Goal: Check status: Check status

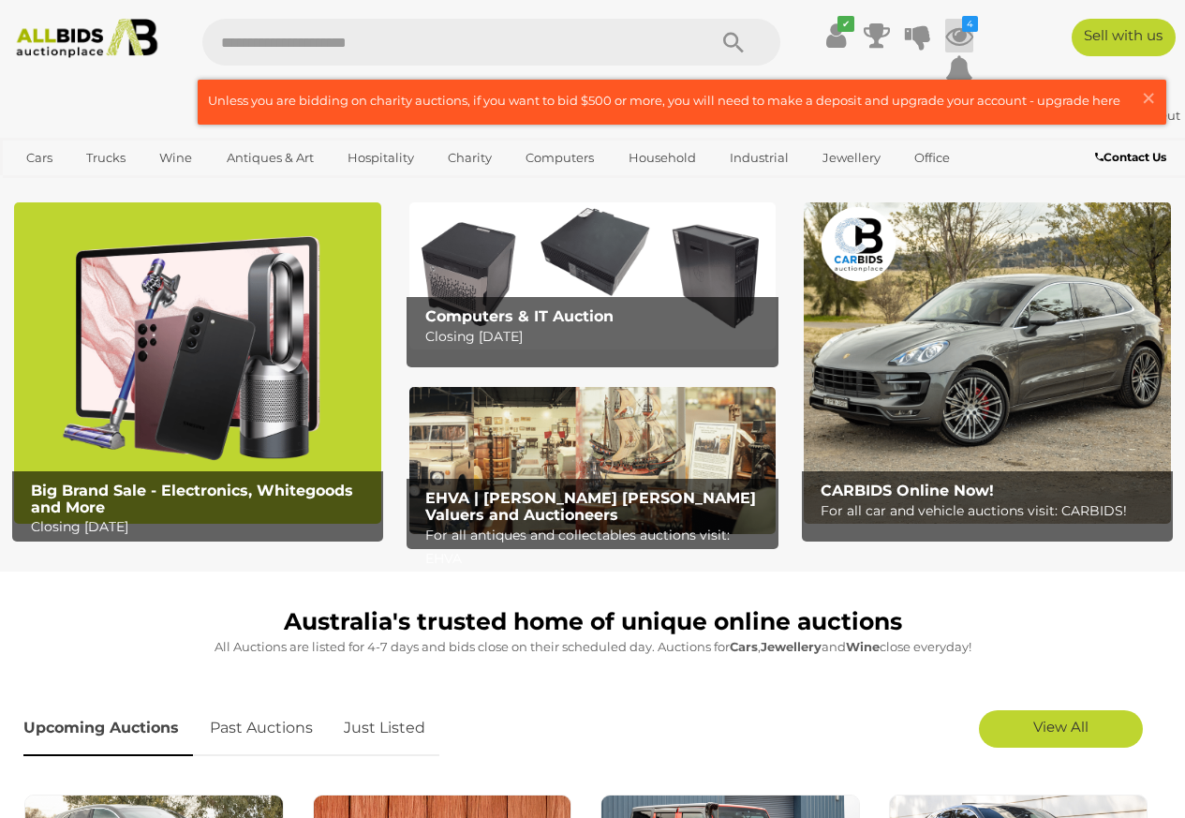
click at [957, 37] on icon at bounding box center [959, 36] width 28 height 34
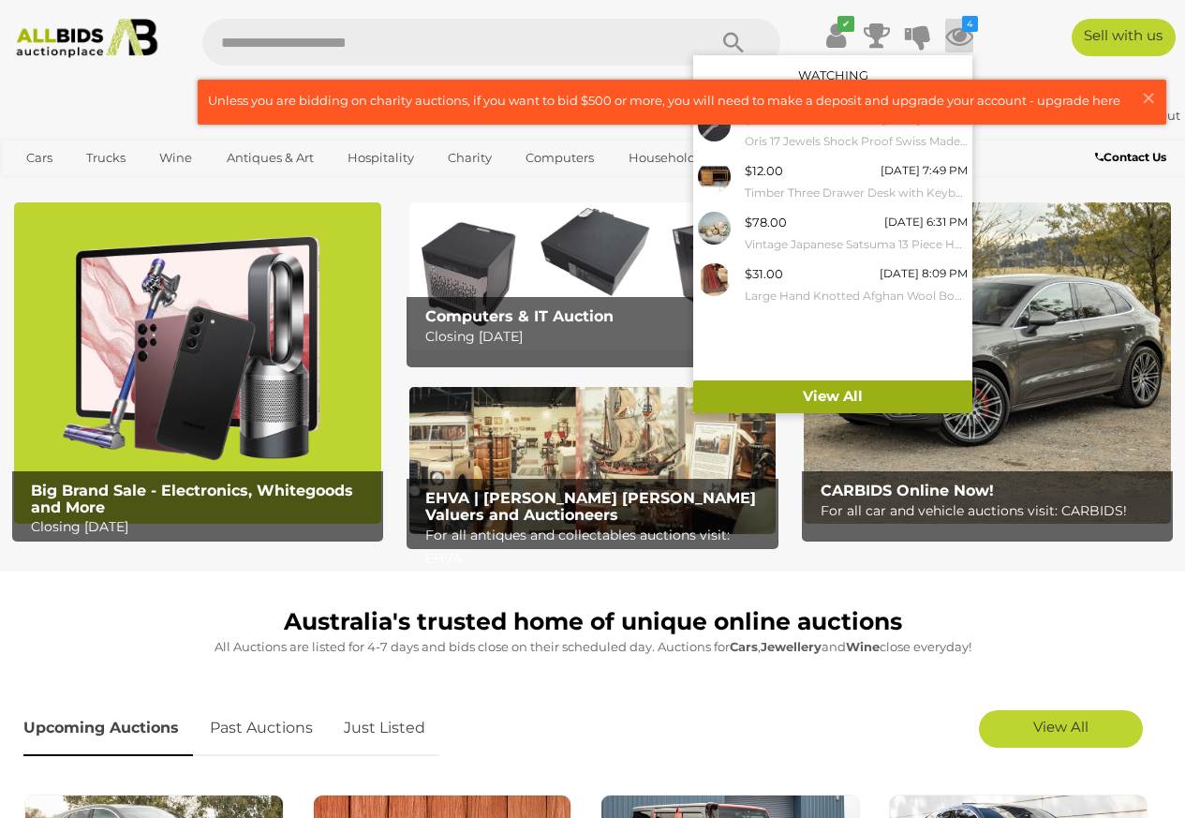
click at [849, 404] on link "View All" at bounding box center [832, 396] width 279 height 33
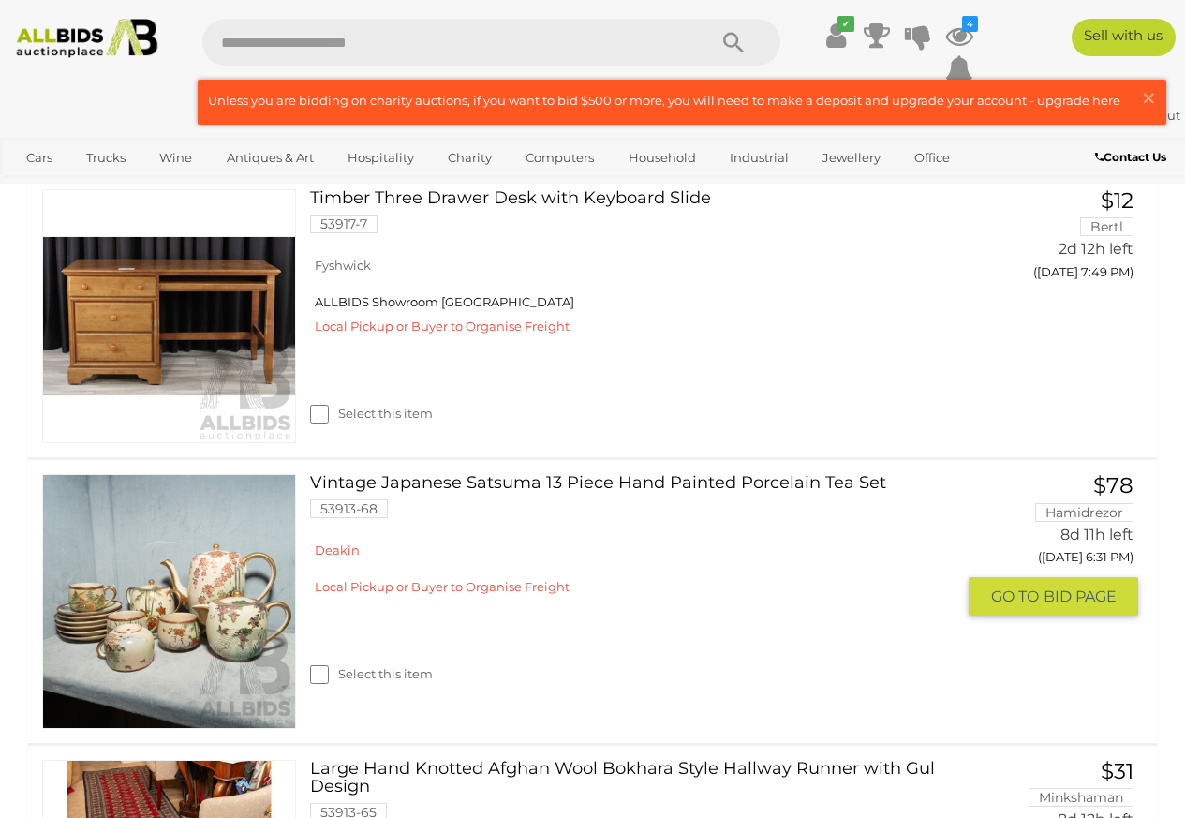
scroll to position [562, 0]
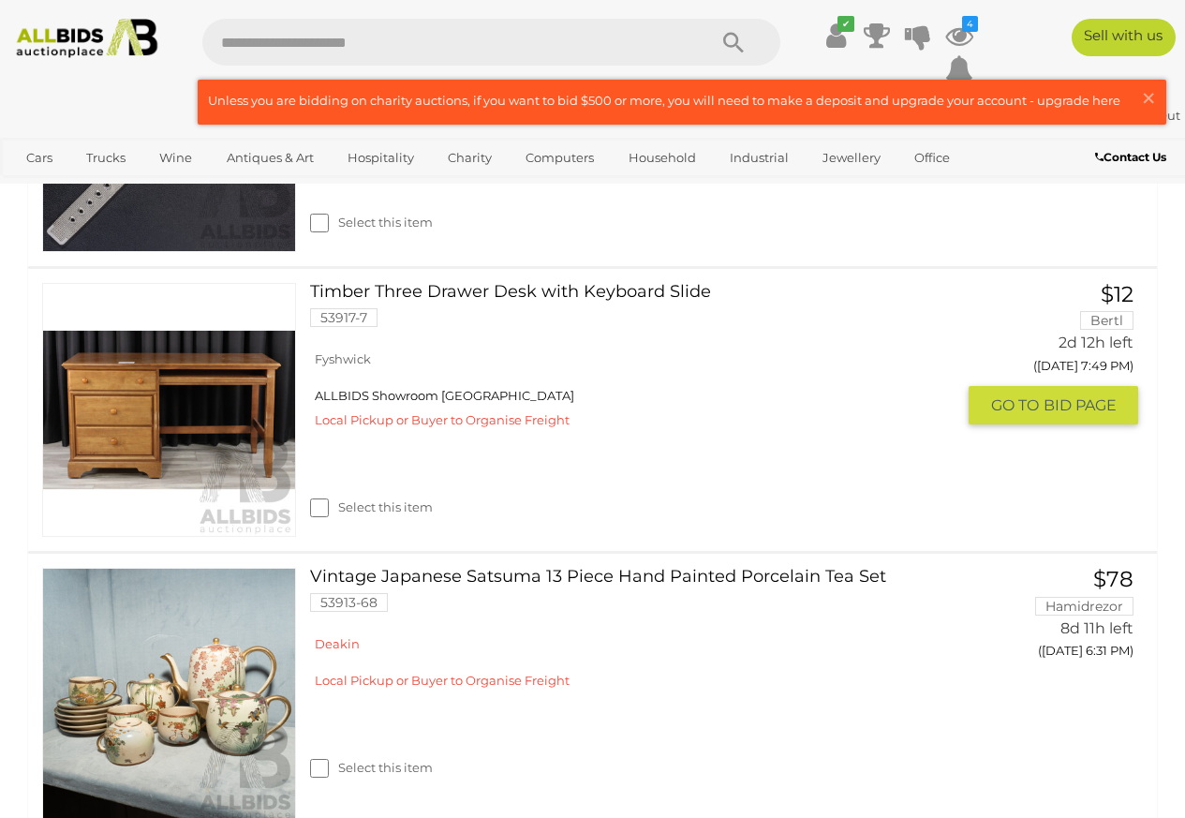
click at [225, 404] on link at bounding box center [169, 410] width 254 height 254
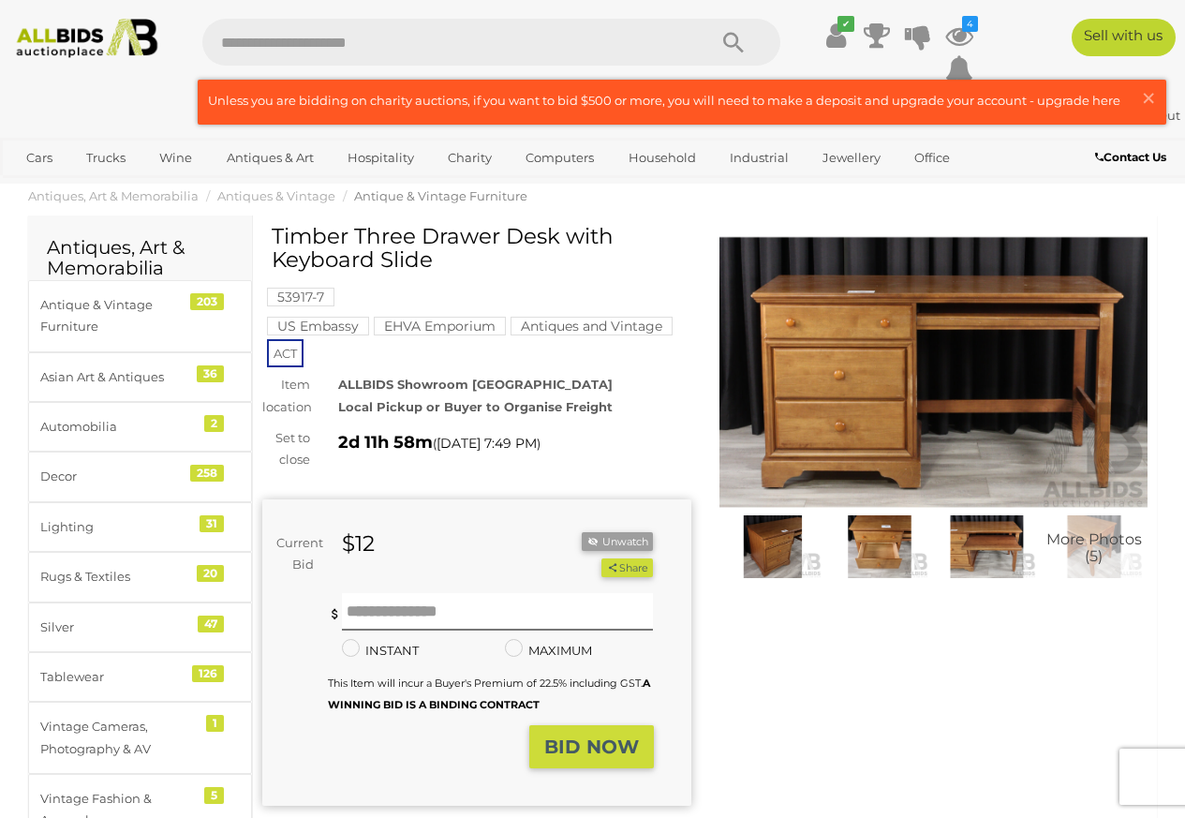
scroll to position [94, 0]
